Goal: Find specific fact: Find specific fact

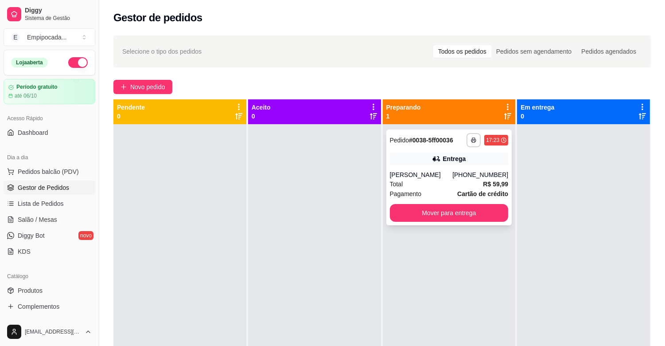
click at [428, 140] on strong "# 0038-5ff00036" at bounding box center [431, 139] width 44 height 7
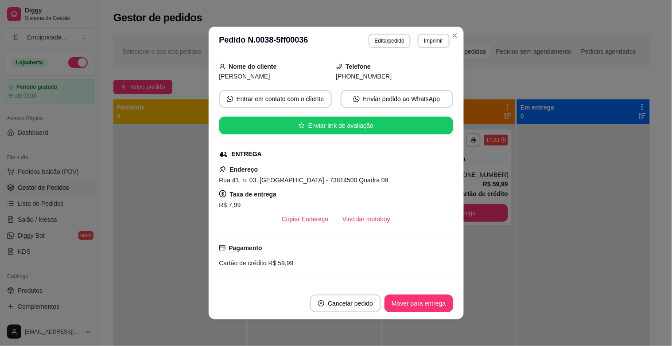
scroll to position [98, 0]
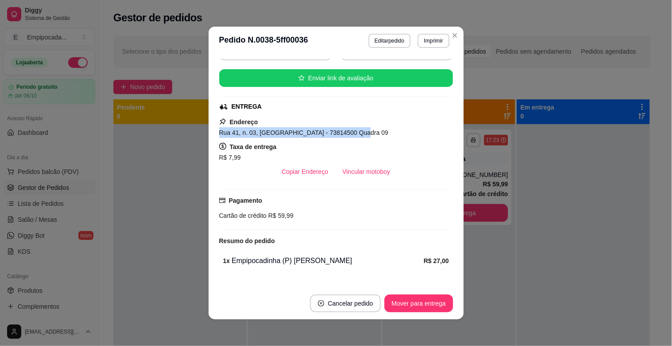
drag, startPoint x: 215, startPoint y: 133, endPoint x: 351, endPoint y: 130, distance: 135.6
click at [351, 130] on div "Rua 41, n. 03, [GEOGRAPHIC_DATA] - 73814500 Quadra 09" at bounding box center [336, 132] width 234 height 11
copy span "Rua 41, n. 03, [GEOGRAPHIC_DATA] - 73814500 Quadra 09"
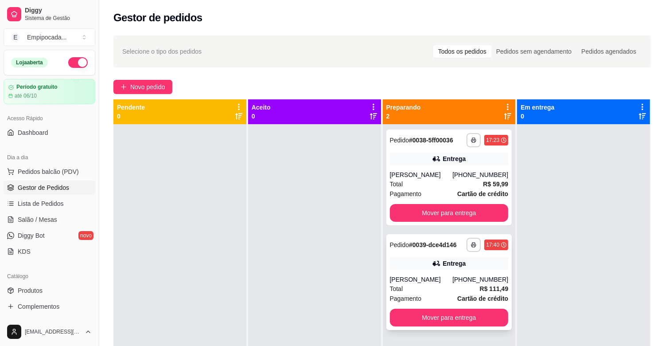
click at [424, 249] on div "Pedido # 0039-dce4d146" at bounding box center [423, 244] width 67 height 11
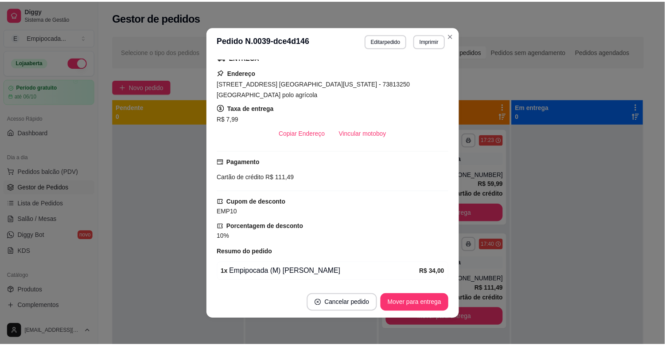
scroll to position [49, 0]
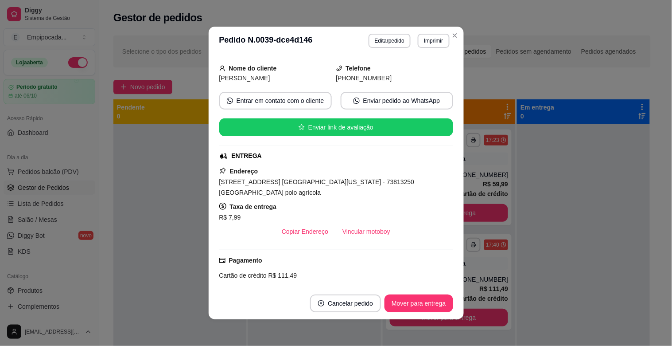
drag, startPoint x: 216, startPoint y: 182, endPoint x: 236, endPoint y: 190, distance: 21.1
click at [236, 190] on span "[STREET_ADDRESS] [GEOGRAPHIC_DATA][US_STATE] - 73813250 [GEOGRAPHIC_DATA] polo …" at bounding box center [316, 187] width 195 height 18
copy span "[STREET_ADDRESS] [GEOGRAPHIC_DATA][US_STATE] - 73813250 [GEOGRAPHIC_DATA] polo …"
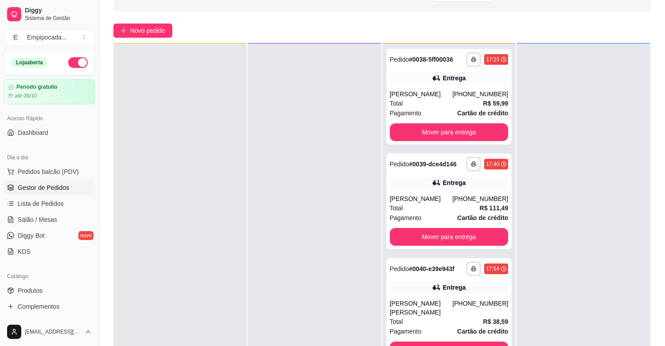
scroll to position [135, 0]
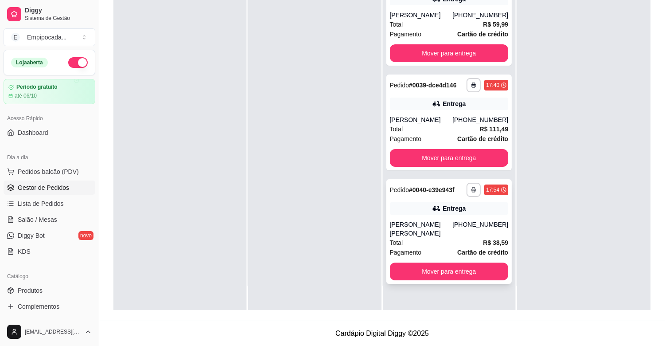
click at [458, 228] on div "[PHONE_NUMBER]" at bounding box center [480, 229] width 56 height 18
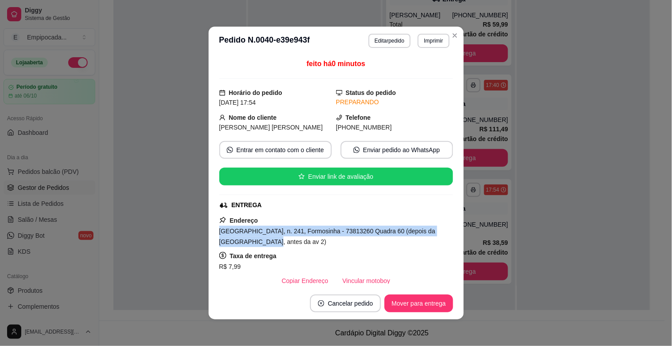
drag, startPoint x: 217, startPoint y: 232, endPoint x: 240, endPoint y: 244, distance: 26.2
click at [240, 244] on div "[GEOGRAPHIC_DATA], n. 241, Formosinha - 73813260 Quadra 60 (depois da [GEOGRAPH…" at bounding box center [336, 235] width 234 height 21
copy span "[GEOGRAPHIC_DATA], n. 241, Formosinha - 73813260 Quadra 60 (depois da [GEOGRAPH…"
